Goal: Information Seeking & Learning: Learn about a topic

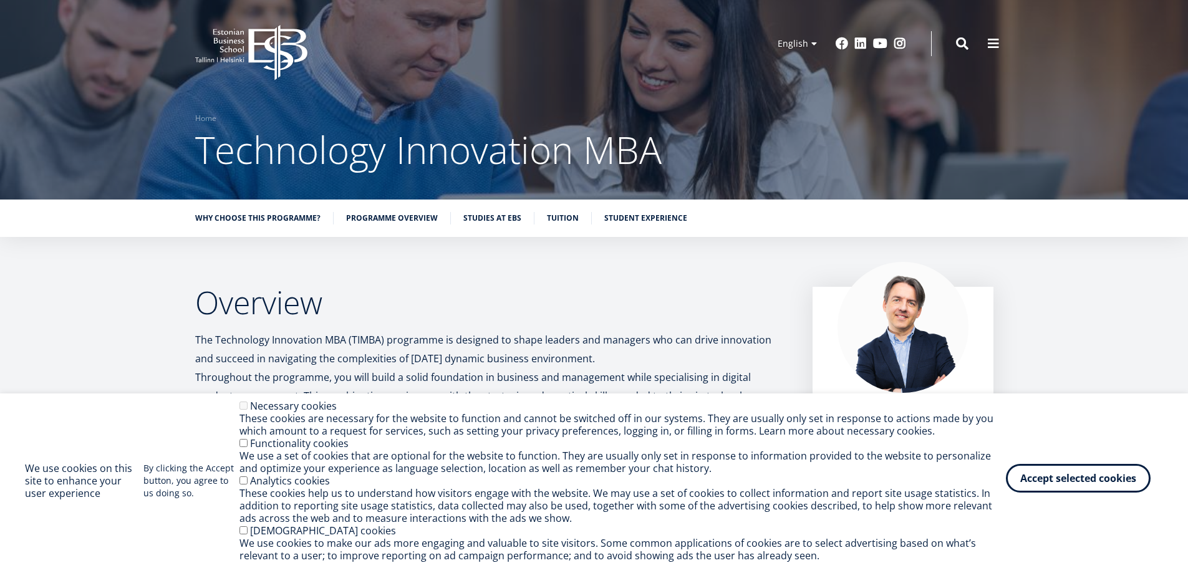
click at [1093, 483] on button "Accept selected cookies" at bounding box center [1078, 478] width 145 height 29
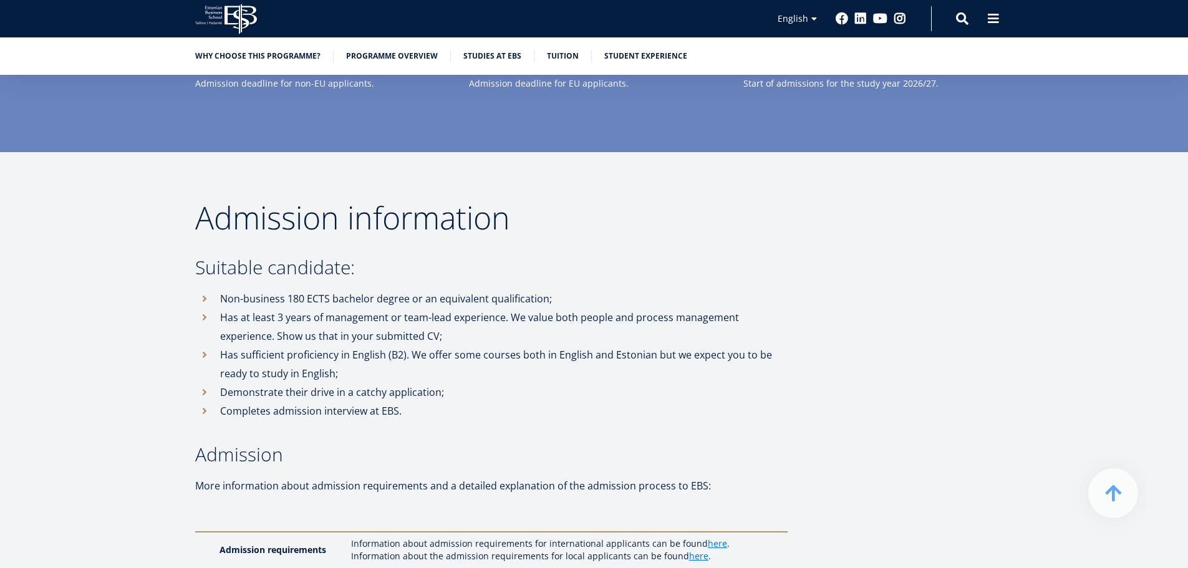
scroll to position [2682, 0]
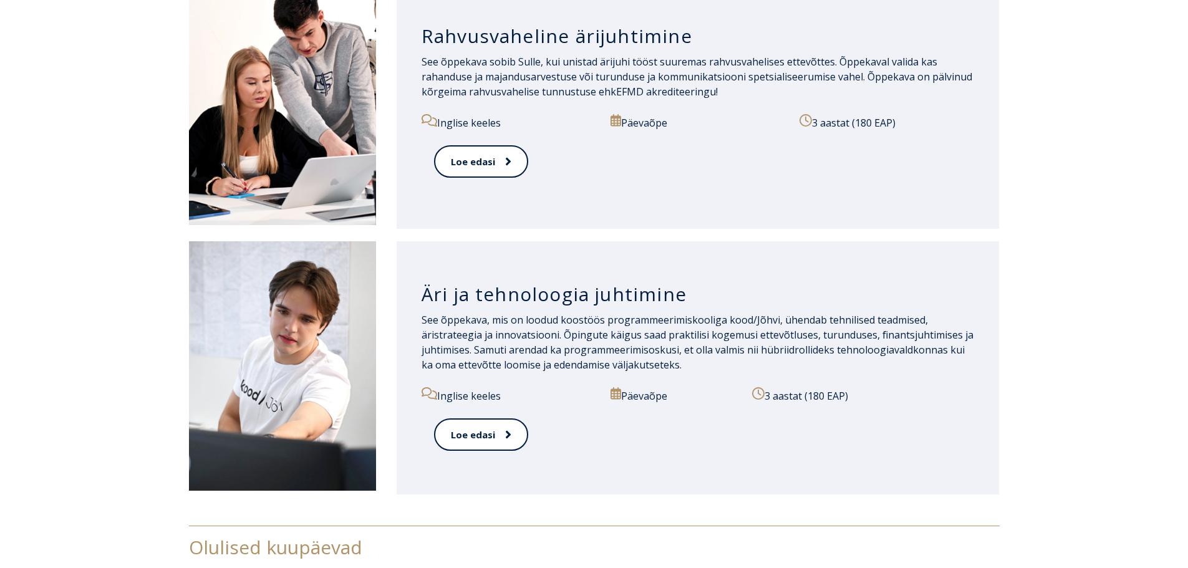
scroll to position [1247, 0]
click at [493, 431] on span at bounding box center [501, 434] width 16 height 12
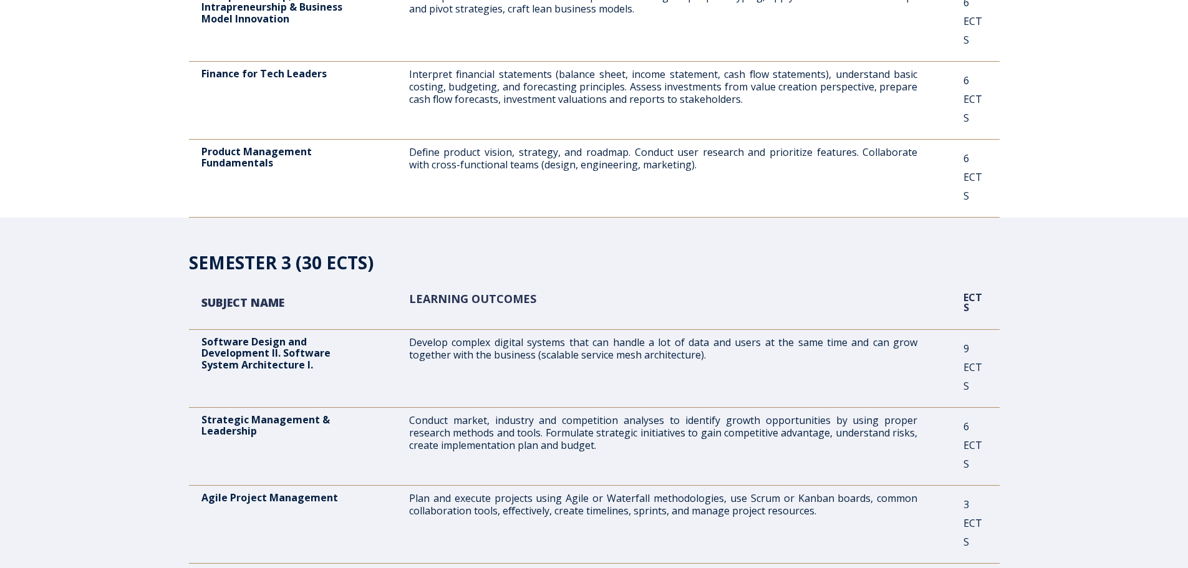
scroll to position [1123, 0]
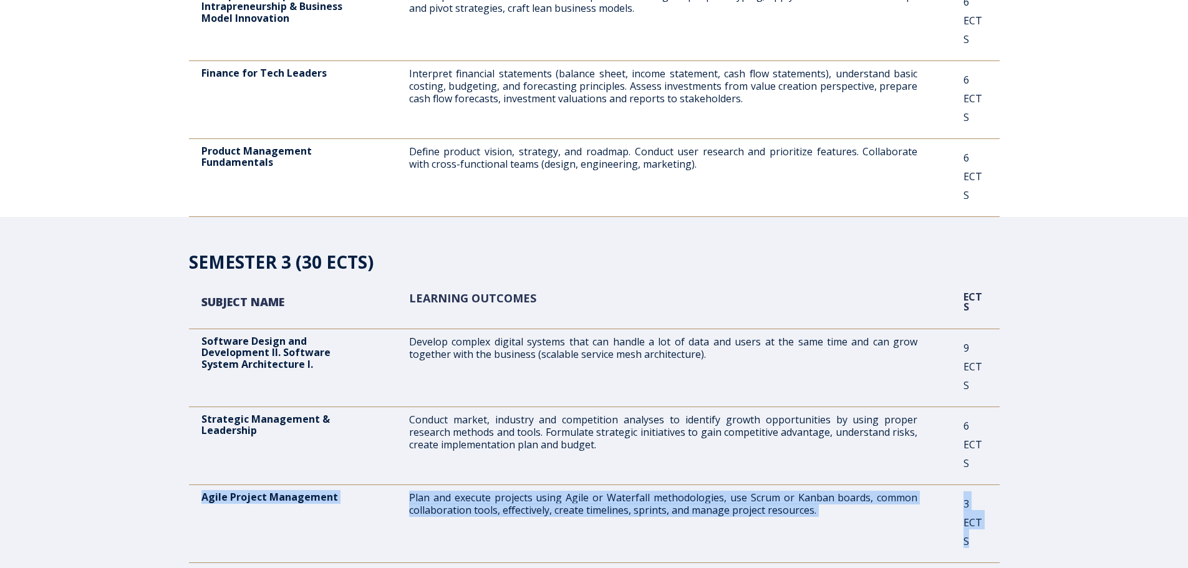
drag, startPoint x: 201, startPoint y: 271, endPoint x: 893, endPoint y: 281, distance: 691.8
click at [991, 491] on div "Agile Project Management Plan and execute projects using Agile or Waterfall met…" at bounding box center [594, 526] width 811 height 71
copy div "Agile Project Management Plan and execute projects using Agile or Waterfall met…"
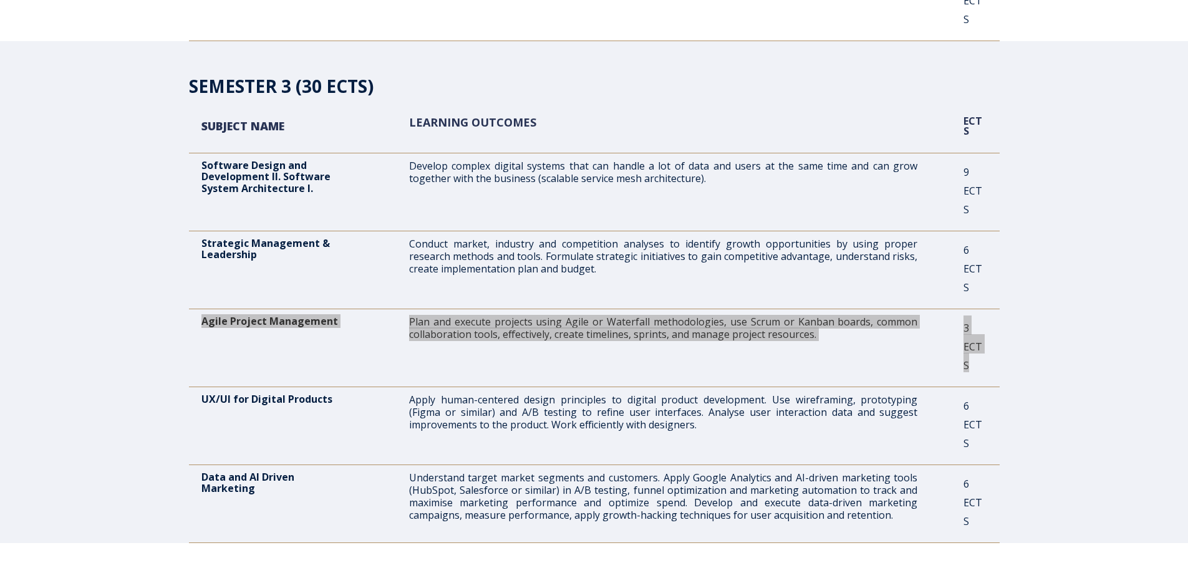
scroll to position [1310, 0]
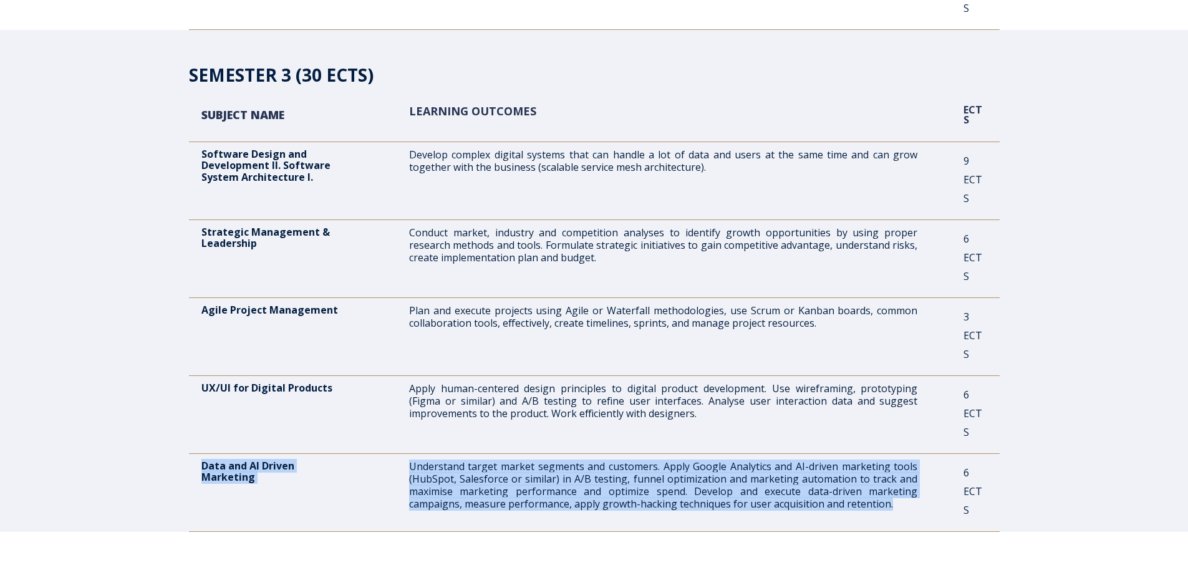
drag, startPoint x: 202, startPoint y: 202, endPoint x: 882, endPoint y: 233, distance: 680.5
click at [893, 460] on div "Data and AI Driven Marketing Understand target market segments and customers. A…" at bounding box center [594, 495] width 811 height 71
copy div "Data and AI Driven Marketing Understand target market segments and customers. A…"
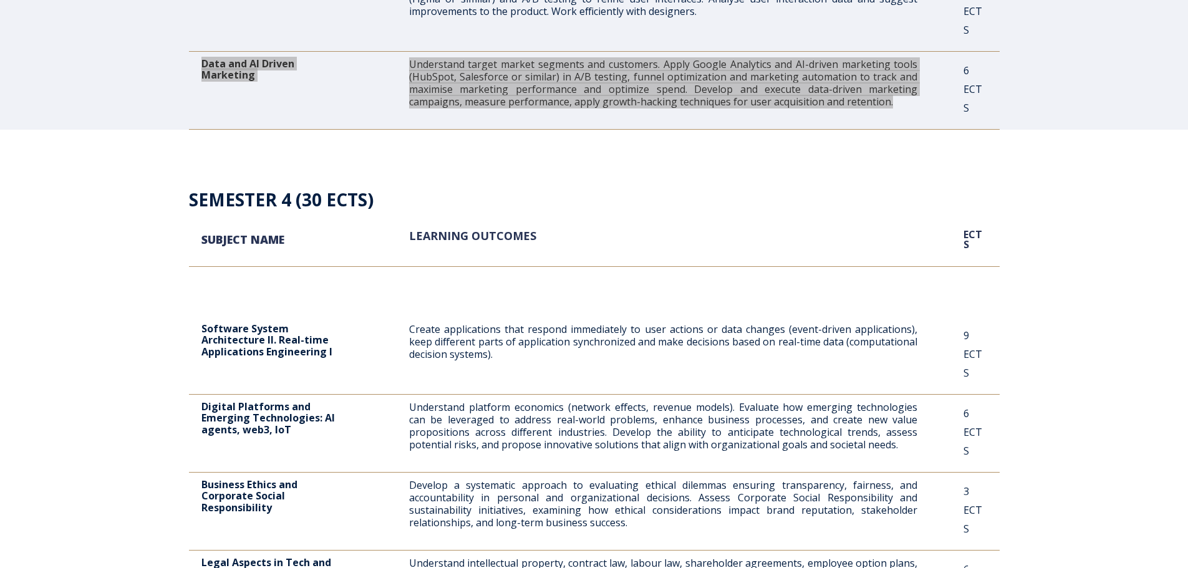
scroll to position [1746, 0]
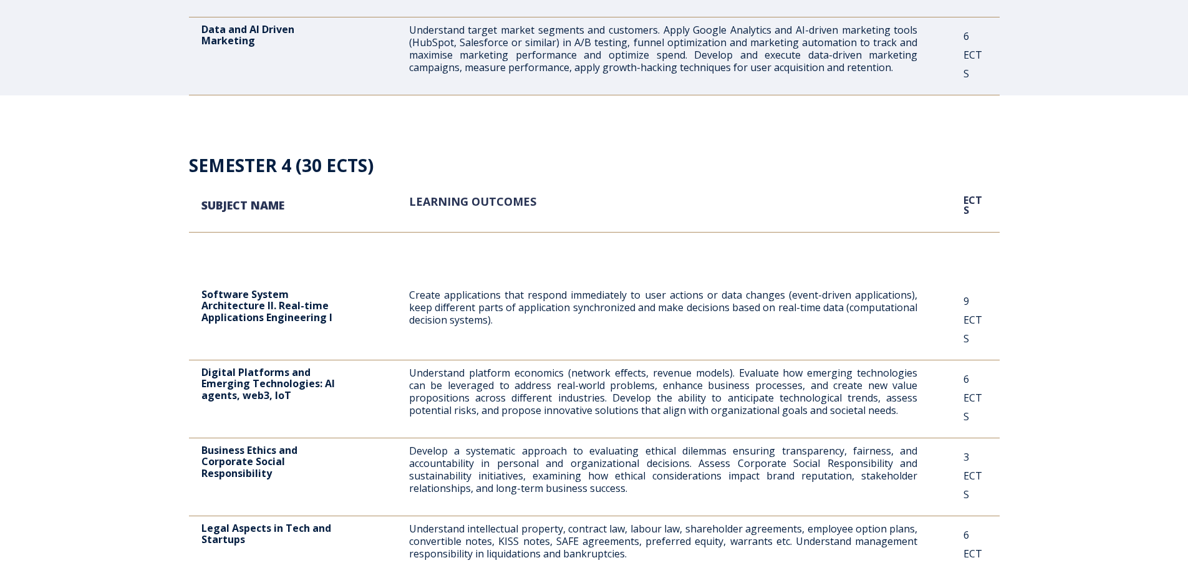
drag, startPoint x: 201, startPoint y: 288, endPoint x: 789, endPoint y: 305, distance: 587.8
copy div "Data Analytics for Business Understand basic research methods, data collection,…"
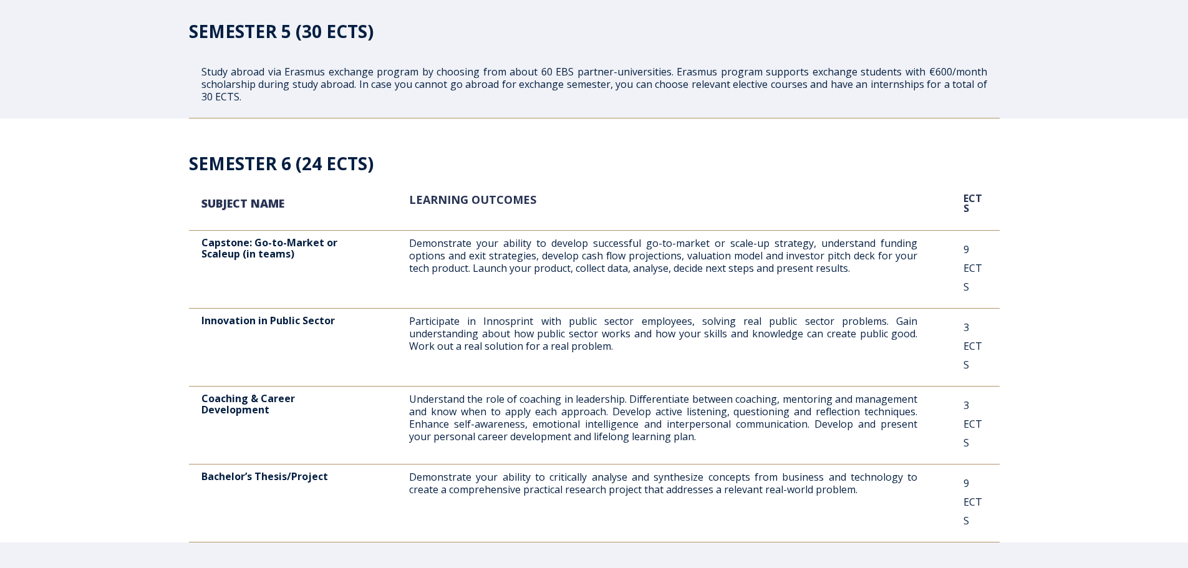
scroll to position [2620, 0]
